Goal: Information Seeking & Learning: Learn about a topic

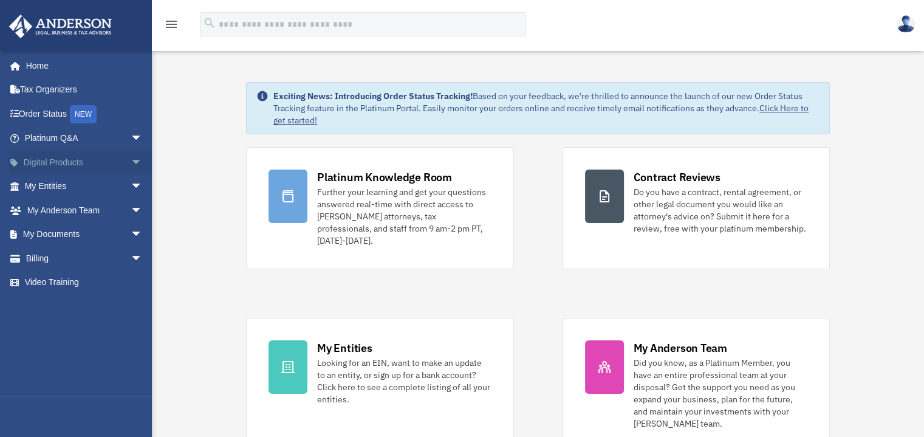
click at [131, 160] on span "arrow_drop_down" at bounding box center [143, 162] width 24 height 25
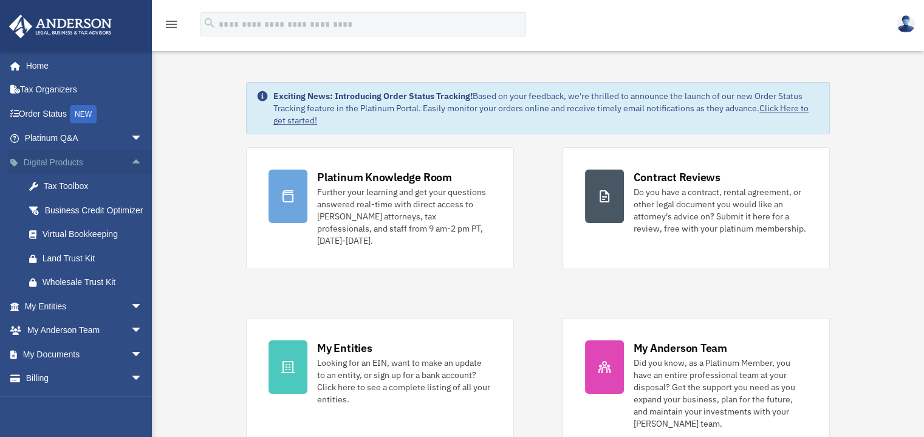
click at [131, 161] on span "arrow_drop_up" at bounding box center [143, 162] width 24 height 25
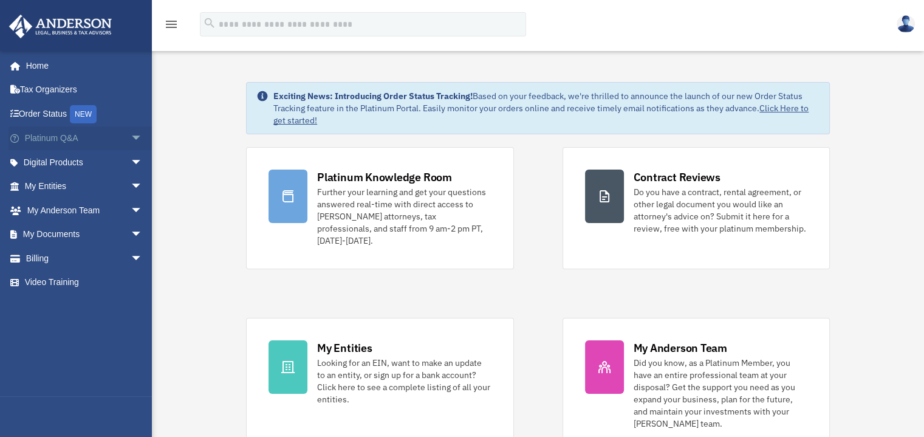
click at [131, 138] on span "arrow_drop_down" at bounding box center [143, 138] width 24 height 25
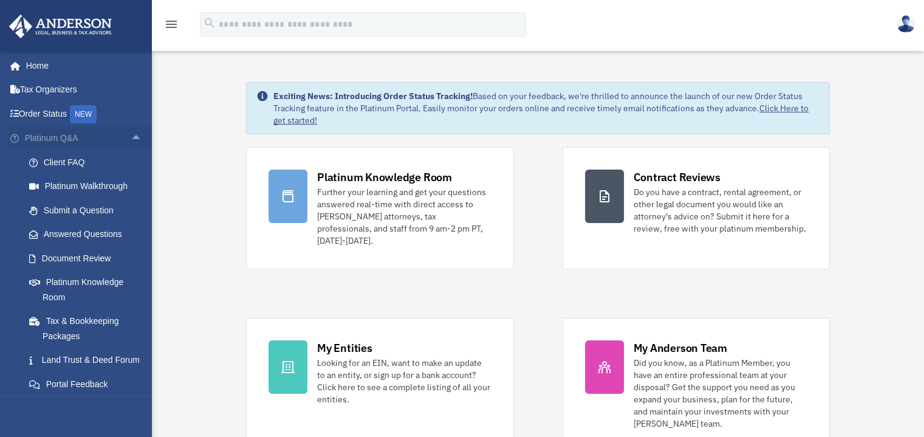
click at [131, 138] on span "arrow_drop_up" at bounding box center [143, 138] width 24 height 25
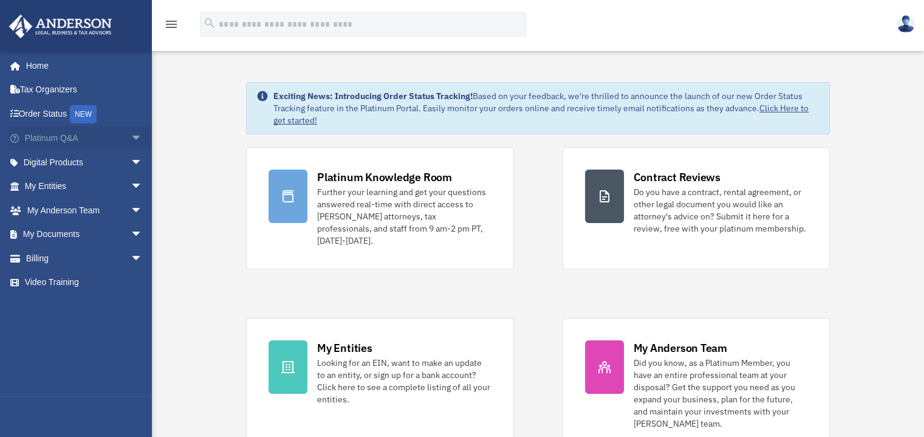
click at [131, 138] on span "arrow_drop_down" at bounding box center [143, 138] width 24 height 25
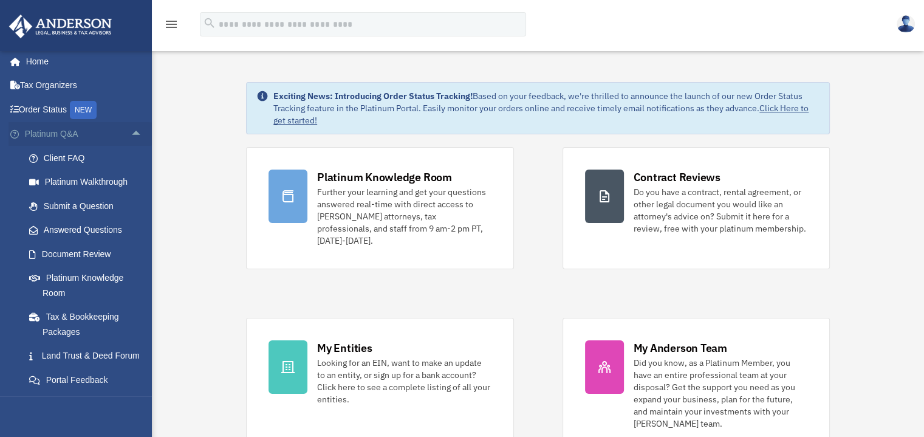
scroll to position [5, 0]
click at [131, 131] on span "arrow_drop_up" at bounding box center [143, 133] width 24 height 25
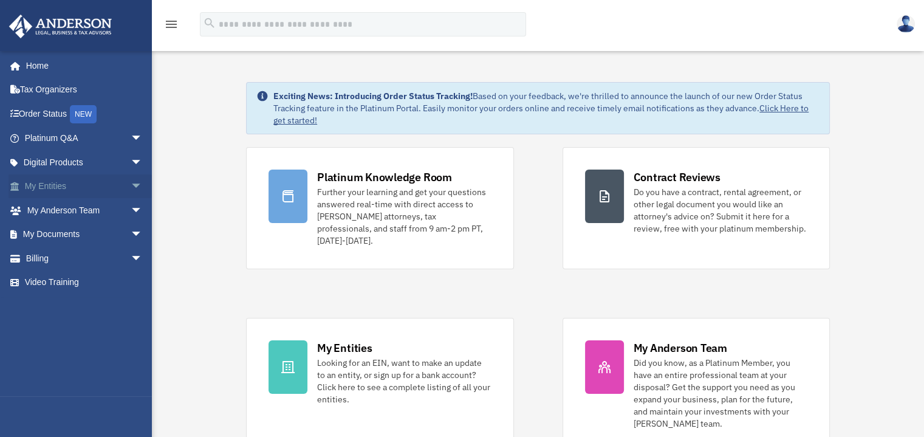
click at [131, 184] on span "arrow_drop_down" at bounding box center [143, 186] width 24 height 25
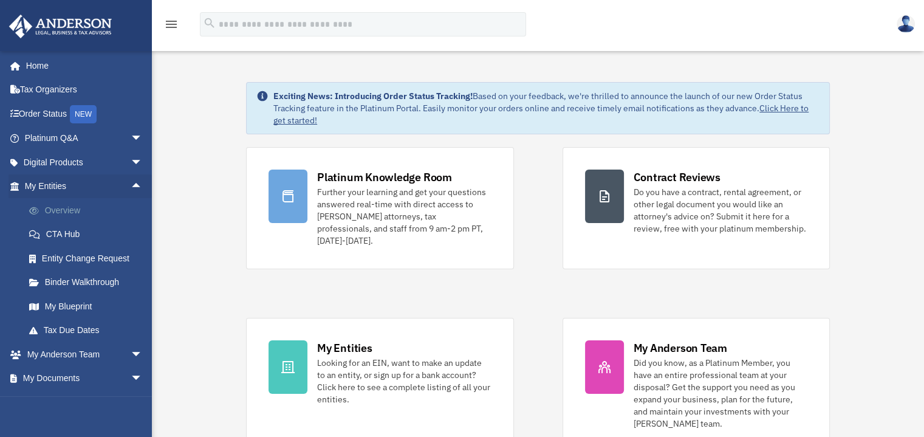
click at [61, 210] on link "Overview" at bounding box center [89, 210] width 144 height 24
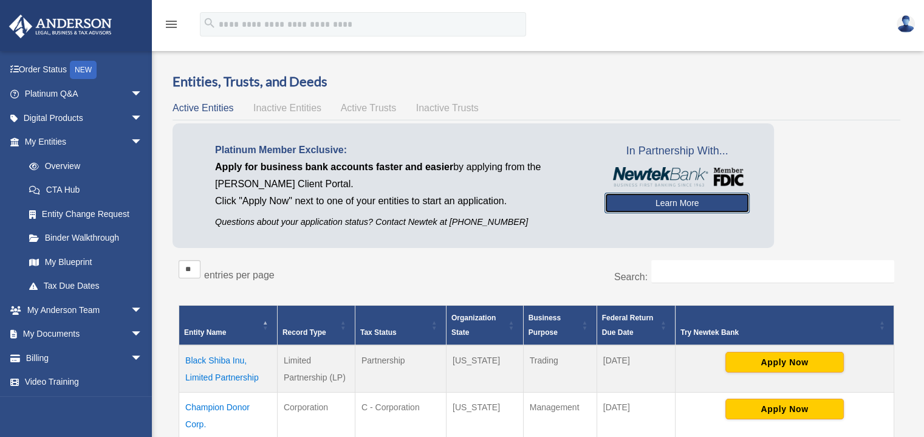
click at [675, 203] on link "Learn More" at bounding box center [676, 202] width 145 height 21
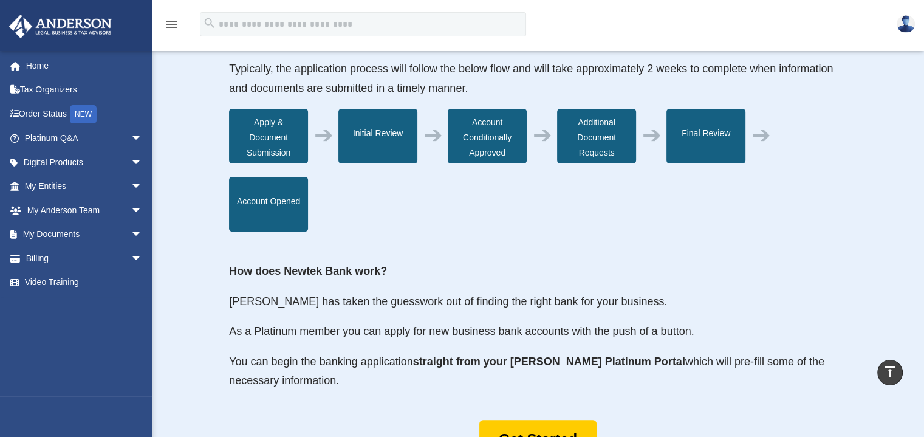
scroll to position [393, 0]
click at [131, 208] on span "arrow_drop_down" at bounding box center [143, 210] width 24 height 25
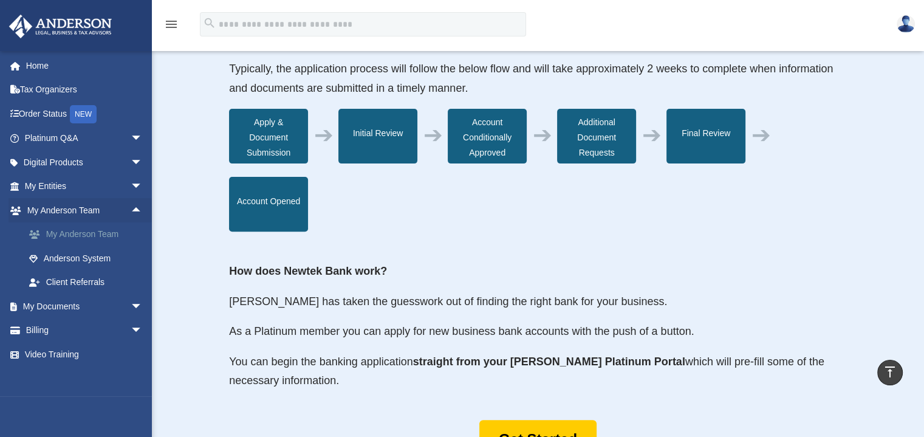
click at [97, 233] on link "My Anderson Team" at bounding box center [89, 234] width 144 height 24
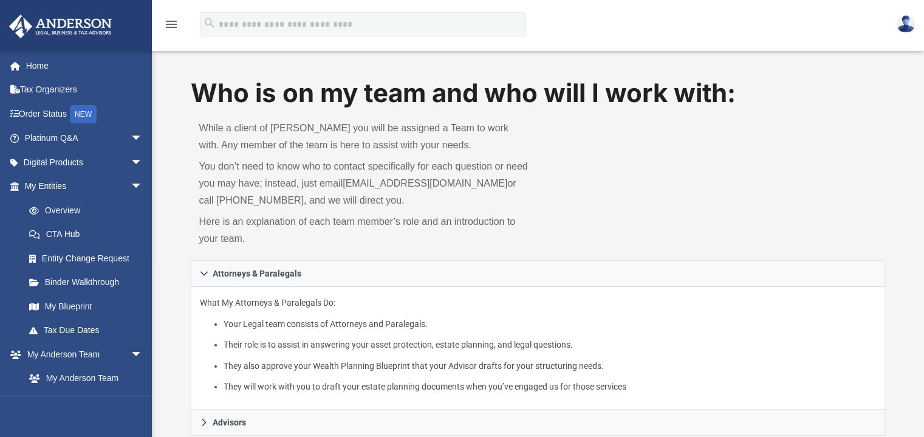
scroll to position [10, 0]
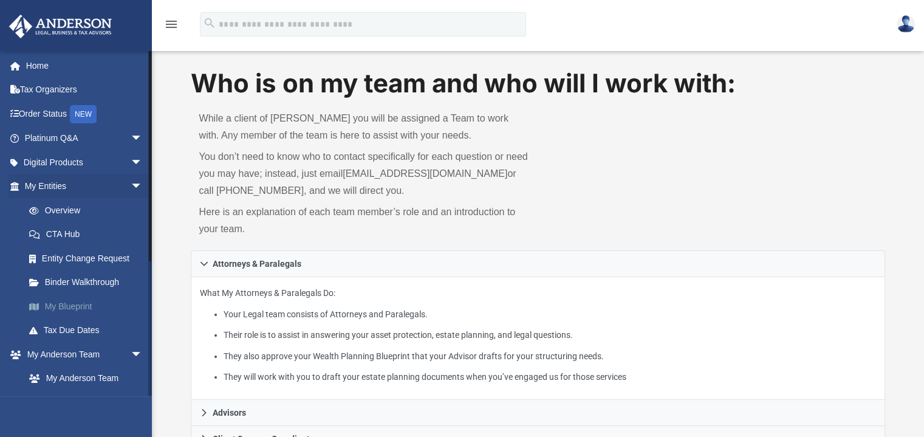
click at [67, 305] on link "My Blueprint" at bounding box center [89, 306] width 144 height 24
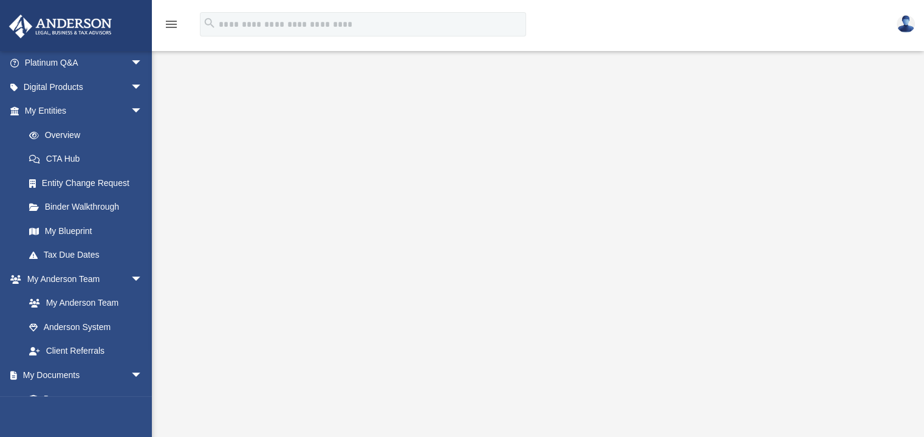
scroll to position [97, 0]
click at [131, 109] on span "arrow_drop_down" at bounding box center [143, 111] width 24 height 25
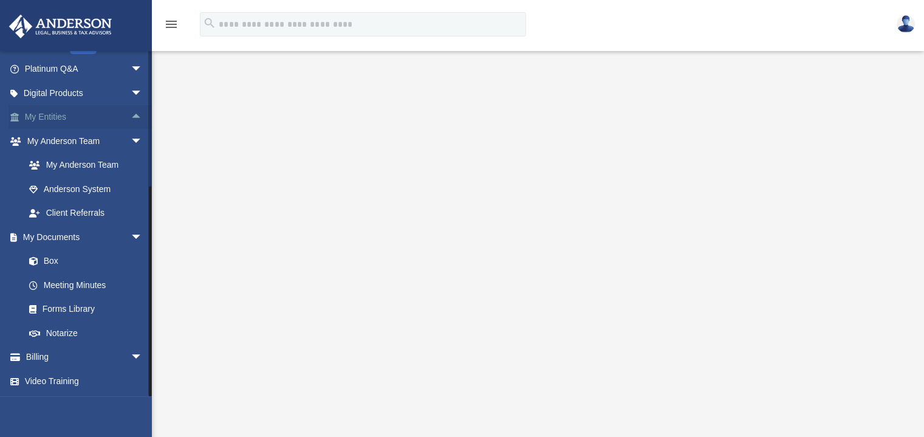
scroll to position [69, 0]
click at [131, 70] on span "arrow_drop_down" at bounding box center [143, 70] width 24 height 25
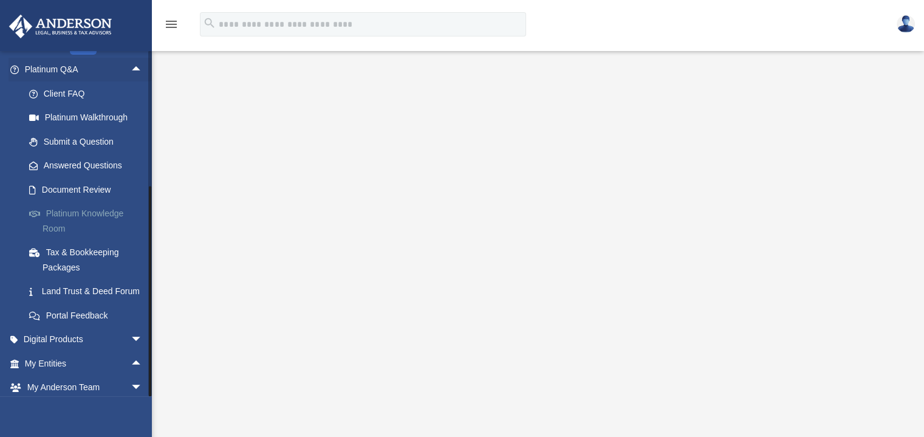
click at [90, 211] on link "Platinum Knowledge Room" at bounding box center [89, 221] width 144 height 39
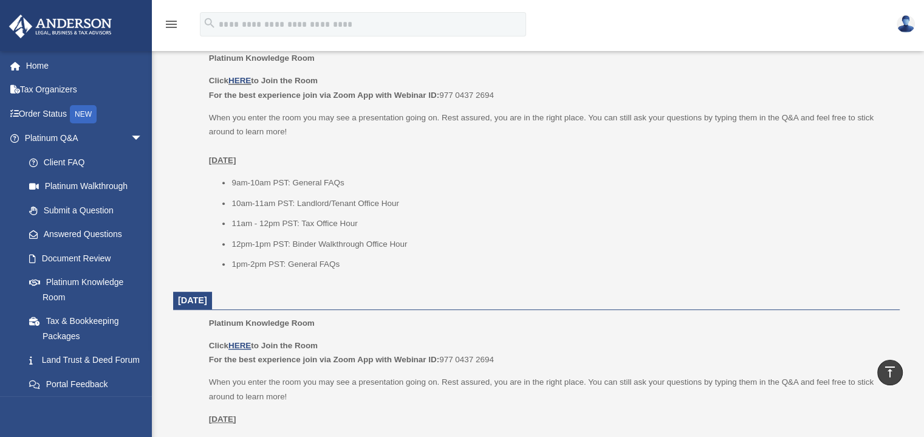
scroll to position [522, 0]
click at [244, 76] on link "HERE" at bounding box center [239, 78] width 22 height 9
